Goal: Understand process/instructions: Learn how to perform a task or action

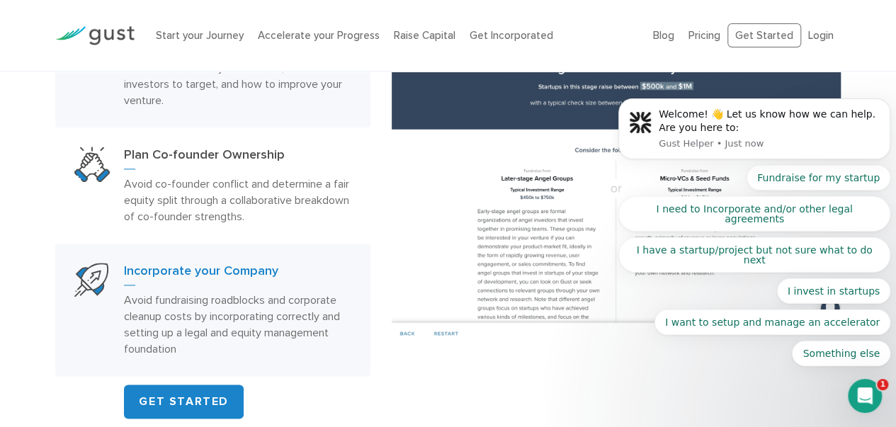
scroll to position [850, 0]
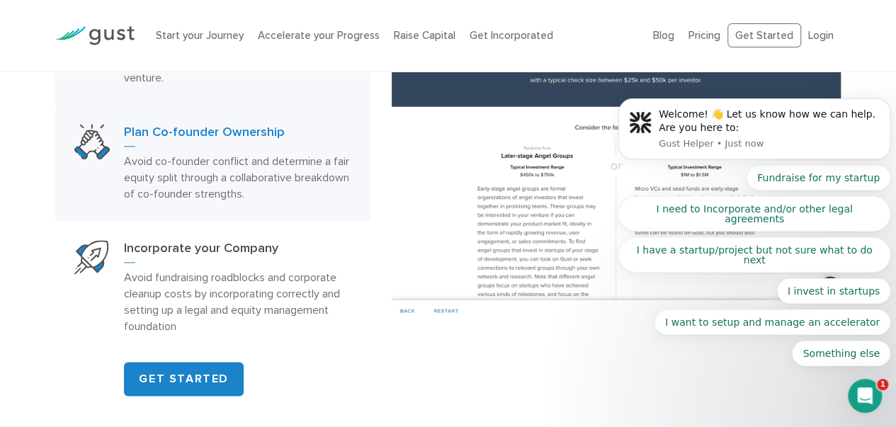
click at [235, 183] on p "Avoid co-founder conflict and determine a fair equity split through a collabora…" at bounding box center [237, 177] width 227 height 49
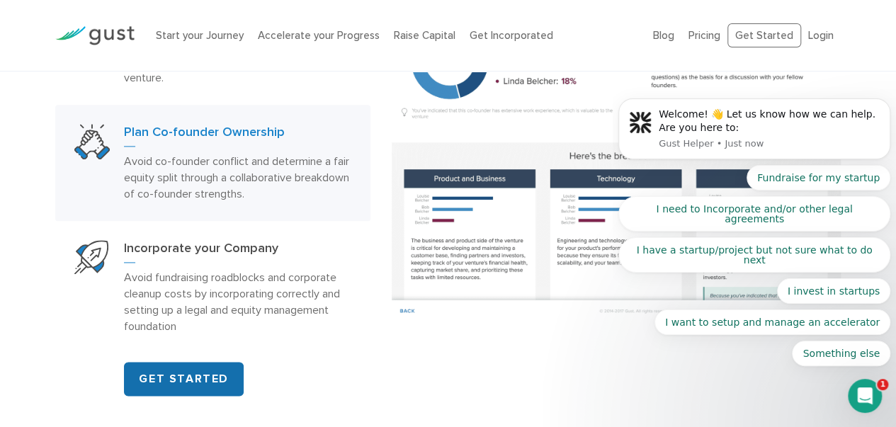
click at [219, 375] on link "GET STARTED" at bounding box center [184, 379] width 120 height 34
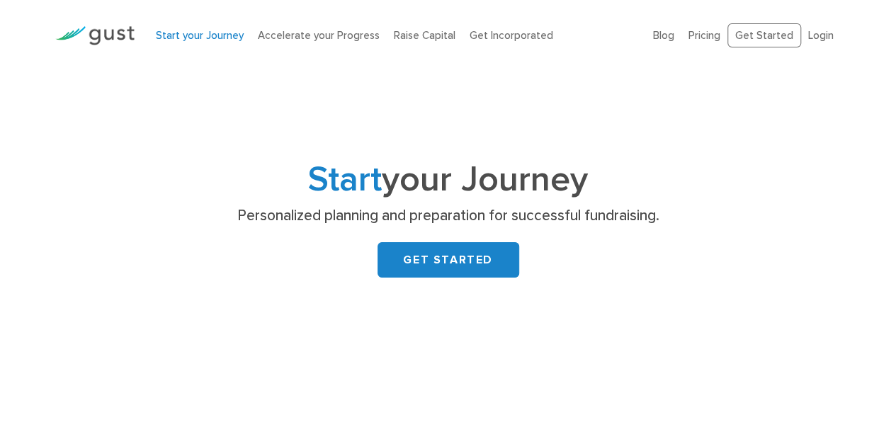
click at [209, 38] on link "Start your Journey" at bounding box center [200, 35] width 88 height 13
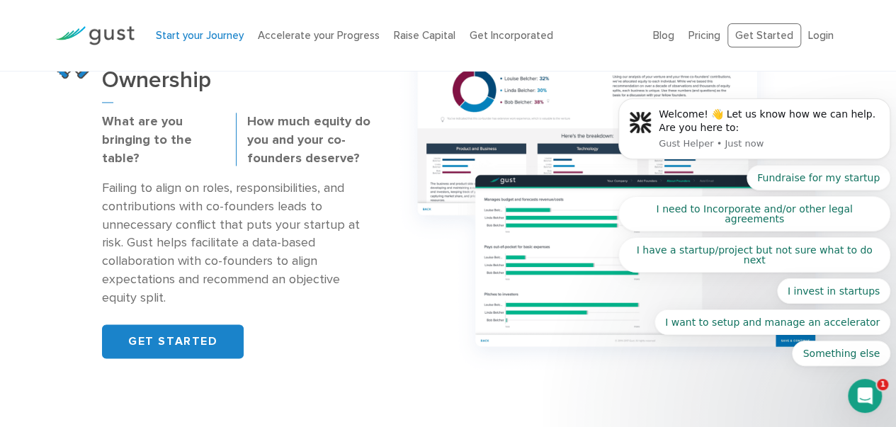
scroll to position [920, 0]
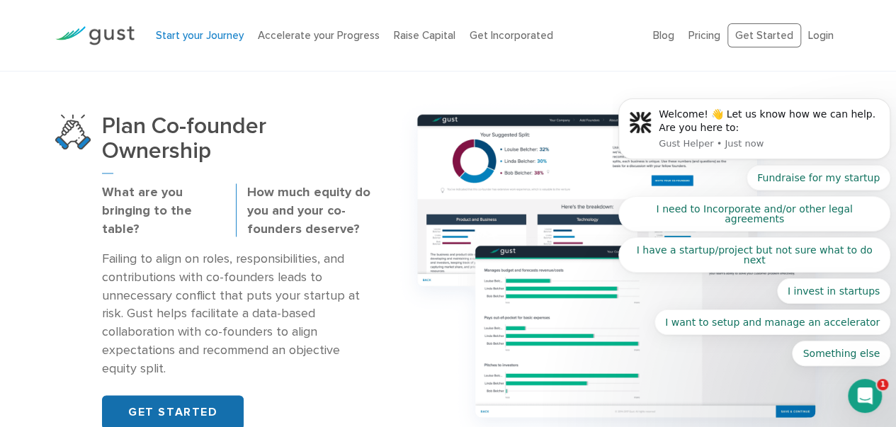
click at [200, 395] on link "GET STARTED" at bounding box center [173, 412] width 142 height 34
